Goal: Information Seeking & Learning: Learn about a topic

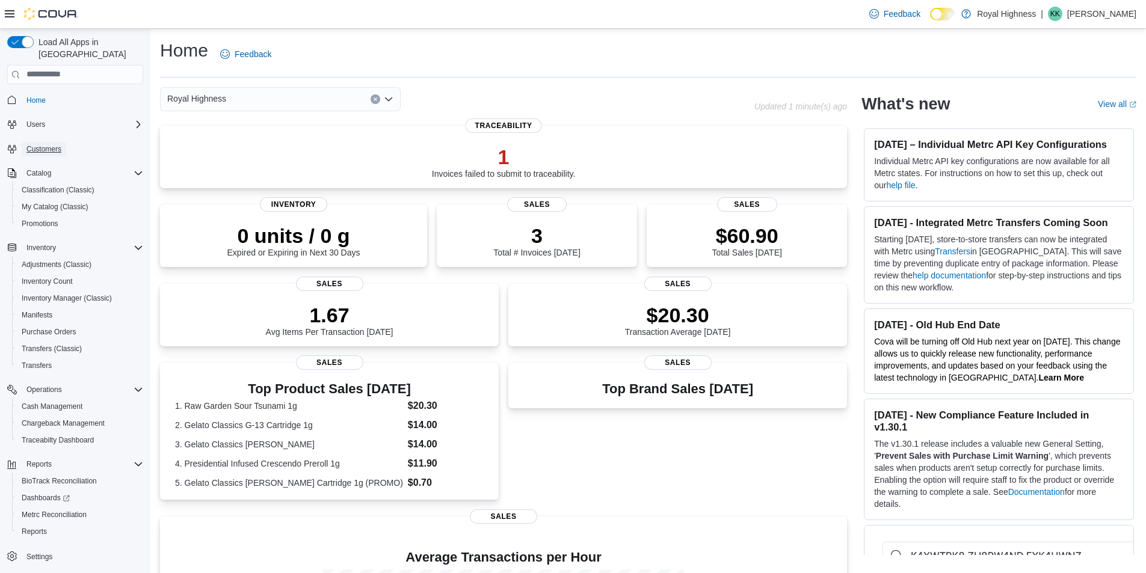
click at [38, 144] on span "Customers" at bounding box center [43, 149] width 35 height 10
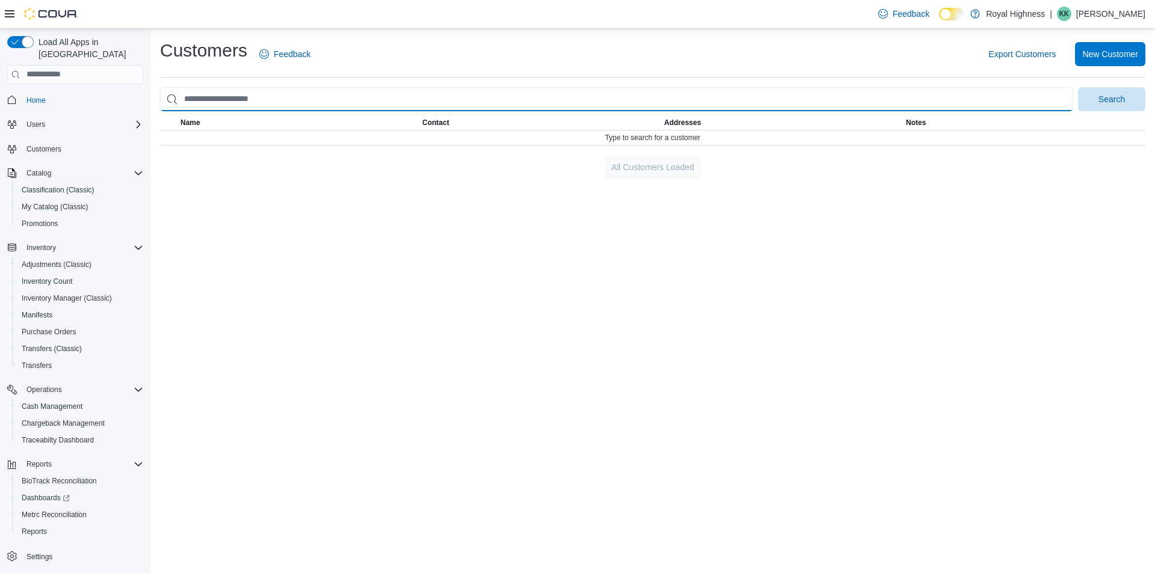
click at [346, 98] on input "search" at bounding box center [616, 99] width 913 height 24
type input "**********"
click at [1078, 87] on button "Search" at bounding box center [1111, 99] width 67 height 24
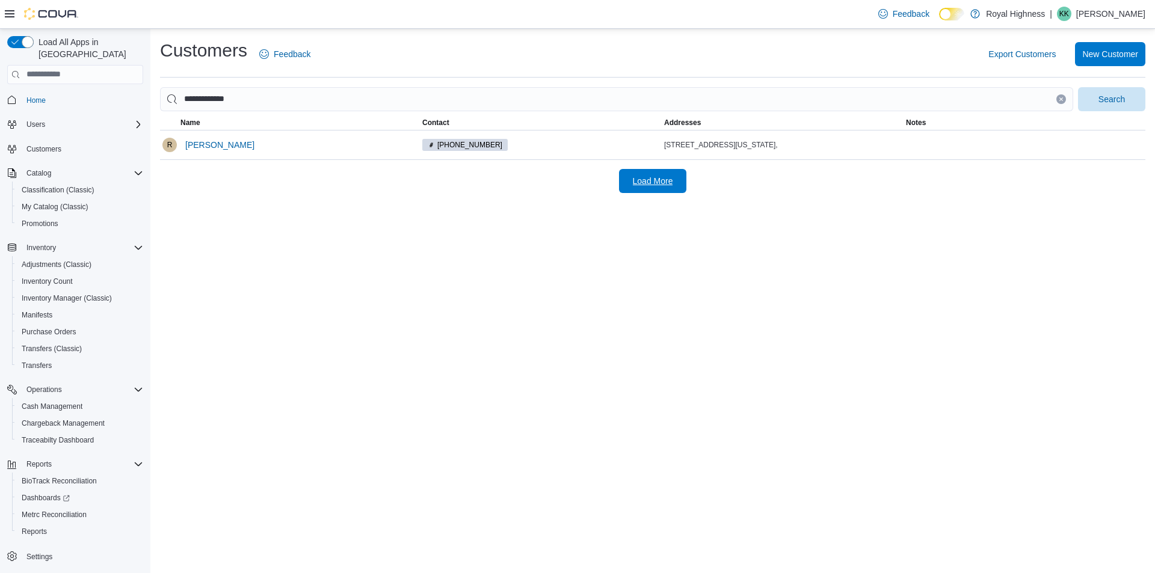
click at [641, 177] on span "Load More" at bounding box center [653, 181] width 40 height 12
click at [209, 140] on span "[PERSON_NAME]" at bounding box center [219, 145] width 69 height 12
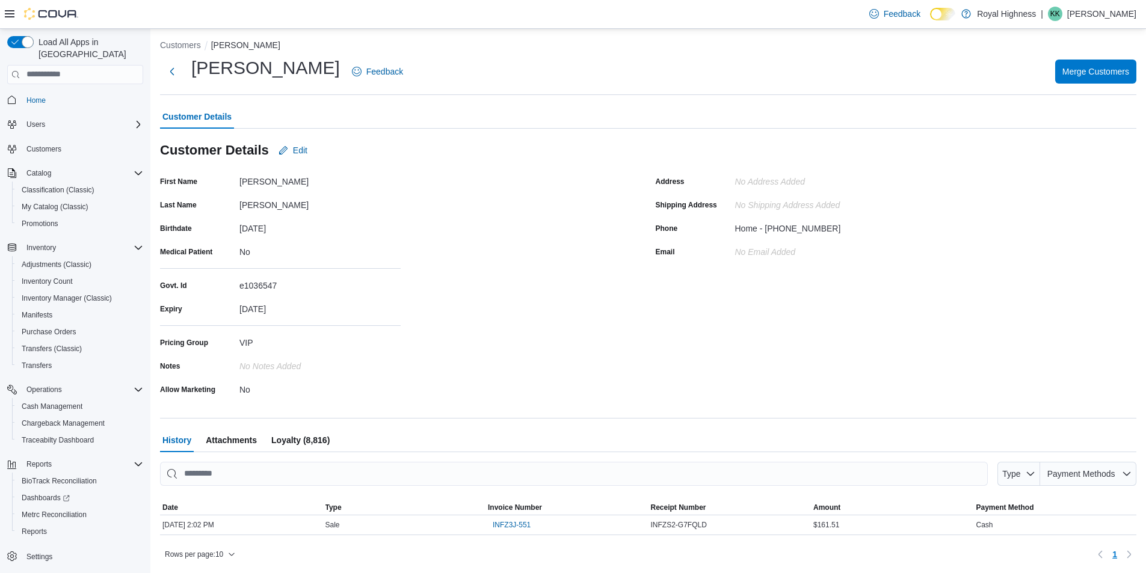
scroll to position [5, 0]
click at [305, 440] on span "Loyalty (8,816)" at bounding box center [300, 440] width 58 height 24
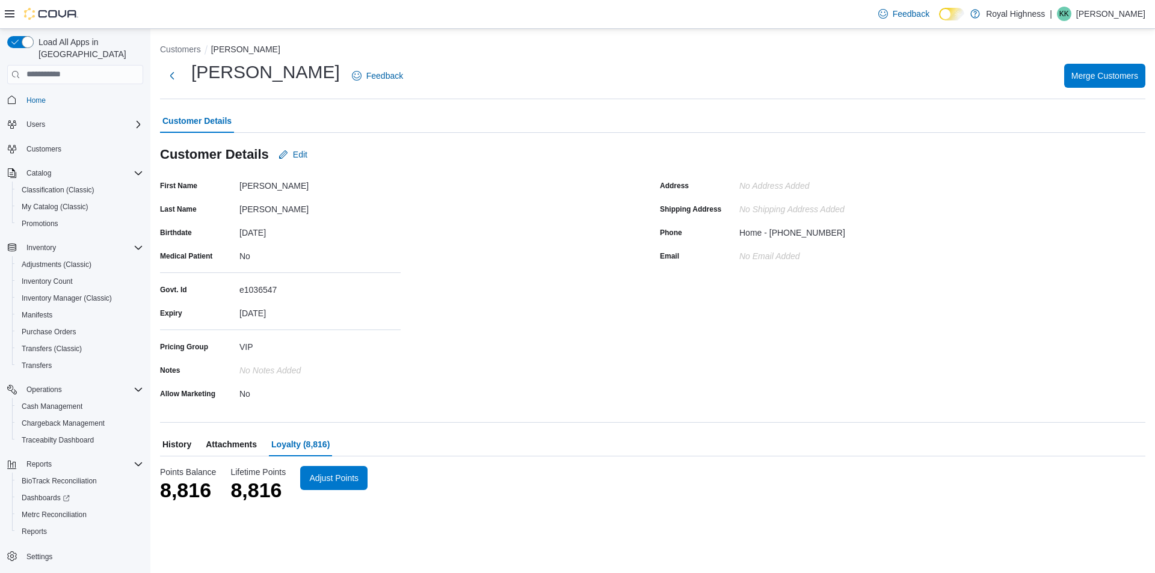
click at [180, 448] on span "History" at bounding box center [176, 445] width 29 height 24
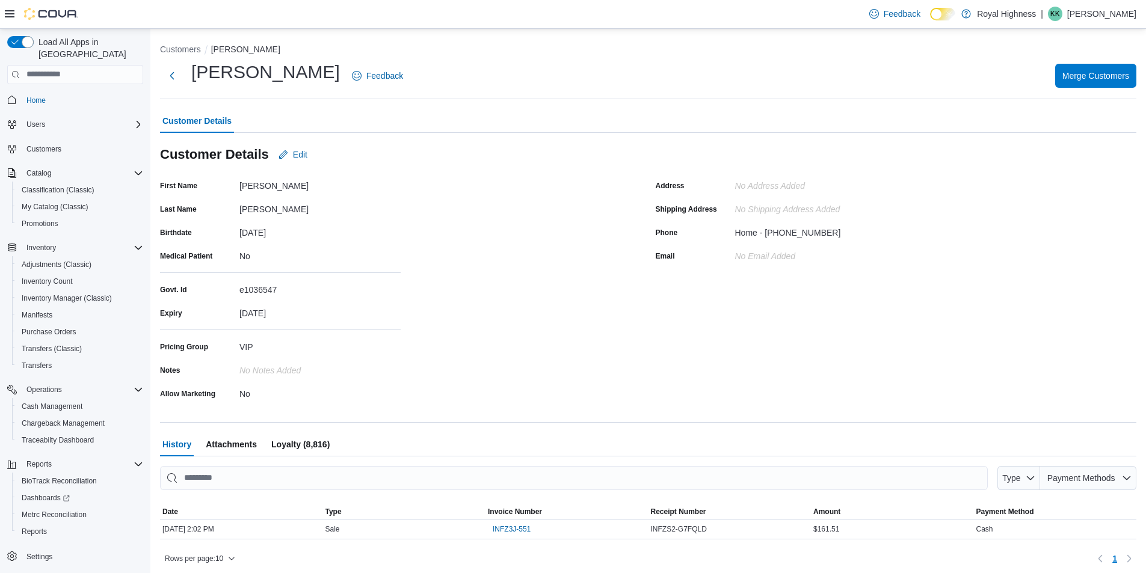
click at [312, 445] on span "Loyalty (8,816)" at bounding box center [300, 445] width 58 height 24
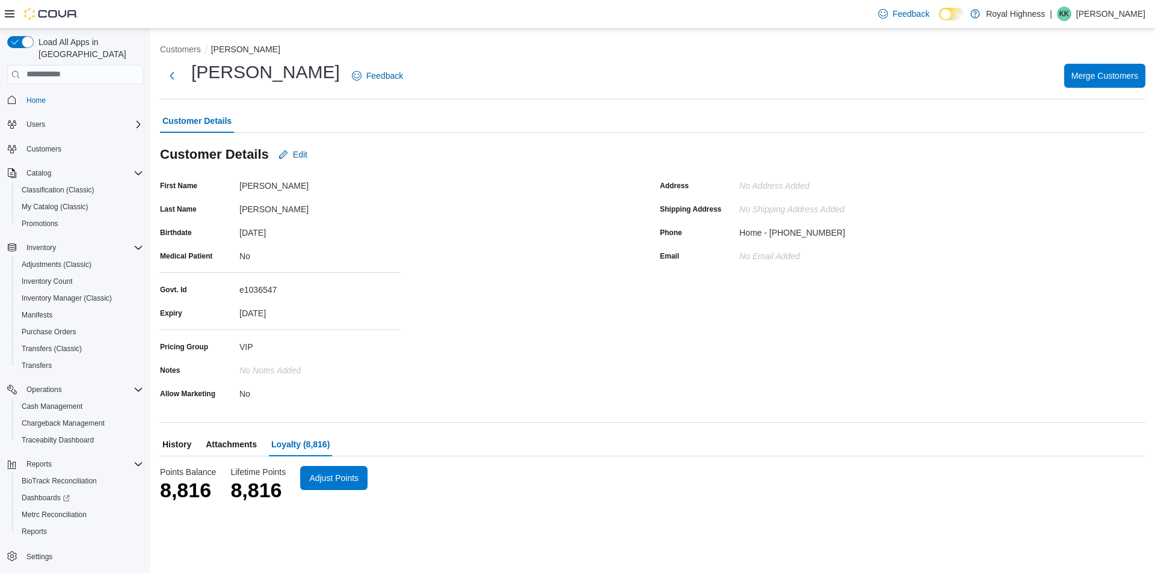
click at [234, 445] on span "Attachments" at bounding box center [231, 445] width 51 height 24
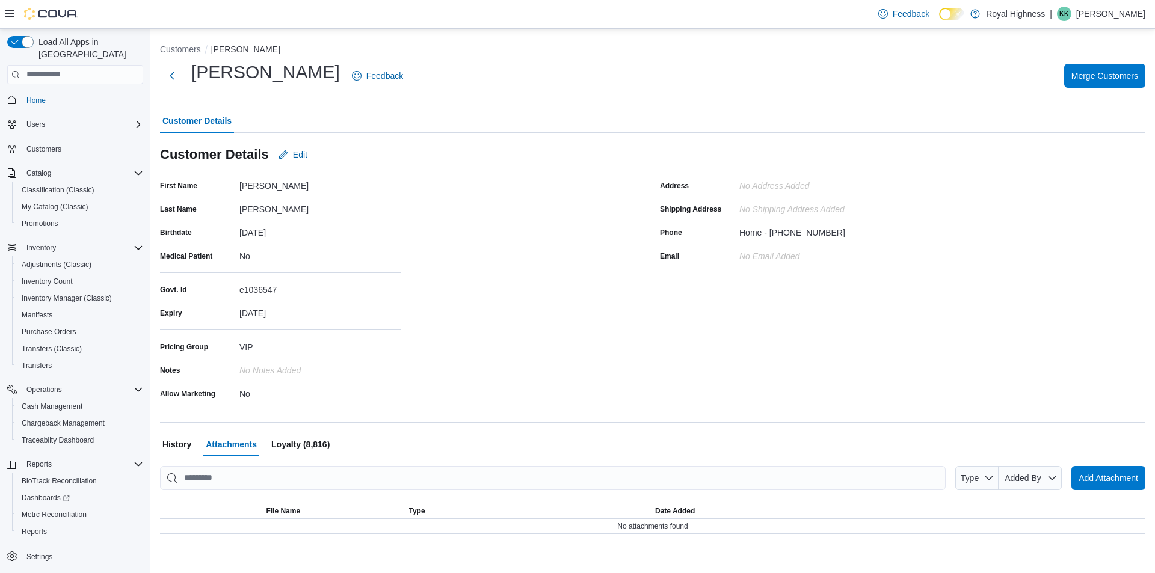
click at [185, 446] on span "History" at bounding box center [176, 445] width 29 height 24
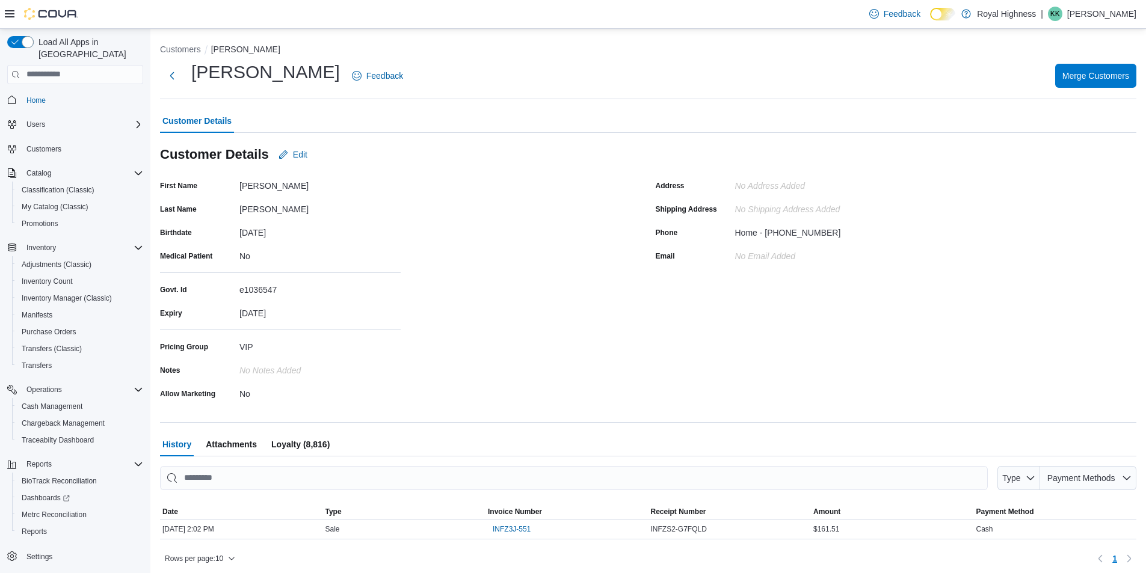
scroll to position [5, 0]
